Goal: Task Accomplishment & Management: Manage account settings

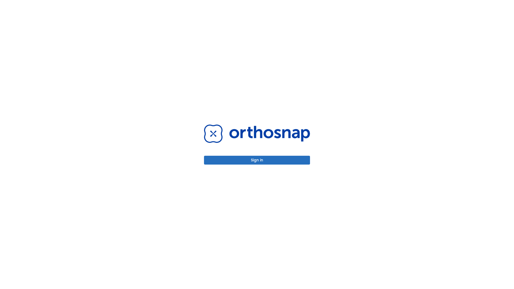
click at [257, 160] on button "Sign in" at bounding box center [257, 160] width 106 height 9
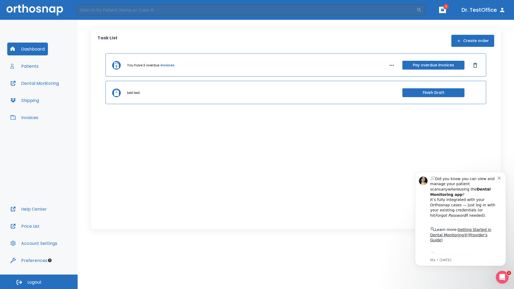
click at [39, 282] on span "Logout" at bounding box center [34, 283] width 14 height 6
